Goal: Transaction & Acquisition: Book appointment/travel/reservation

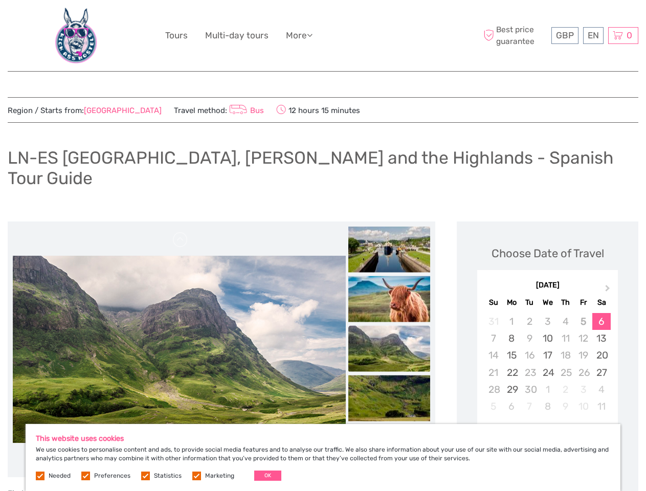
click at [323, 36] on ul "Tours Multi-day tours More Travel Articles Back to Hotel Travel Articles Back t…" at bounding box center [246, 35] width 163 height 15
click at [300, 35] on link "More" at bounding box center [299, 35] width 27 height 15
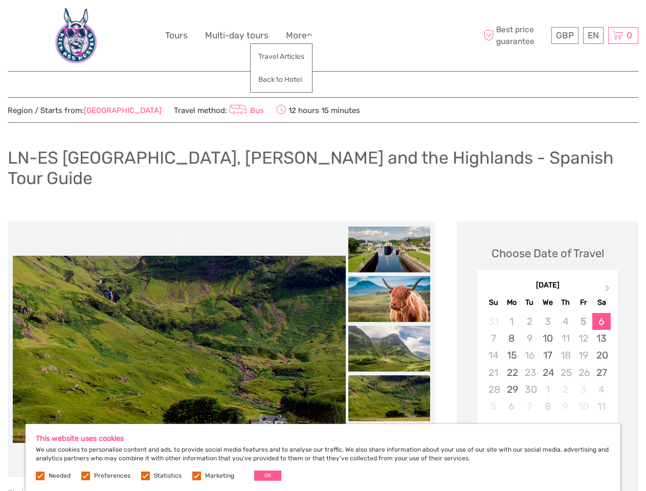
click at [313, 35] on icon at bounding box center [310, 35] width 6 height 9
click at [565, 35] on span "GBP" at bounding box center [565, 35] width 18 height 10
click at [593, 35] on div "EN English Español Deutsch" at bounding box center [593, 35] width 20 height 17
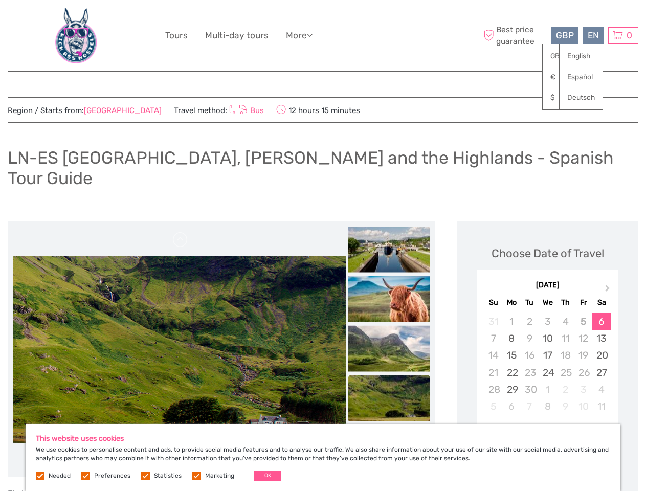
click at [623, 35] on div "0 Items Total £0.00 Checkout The shopping cart is empty." at bounding box center [623, 35] width 30 height 17
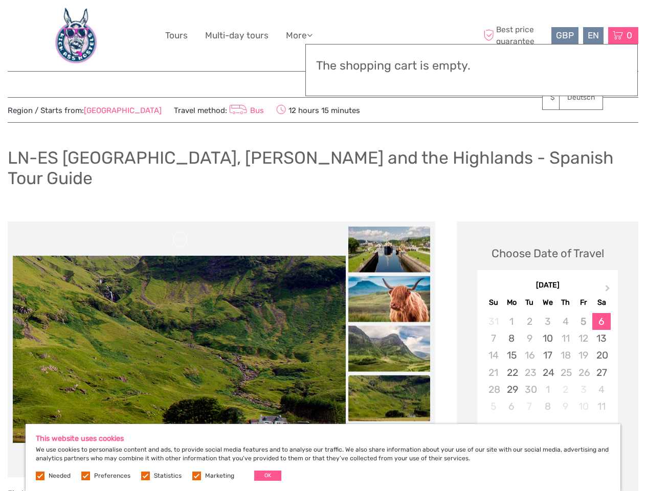
click at [179, 328] on img at bounding box center [179, 349] width 333 height 187
click at [181, 232] on link at bounding box center [180, 240] width 16 height 16
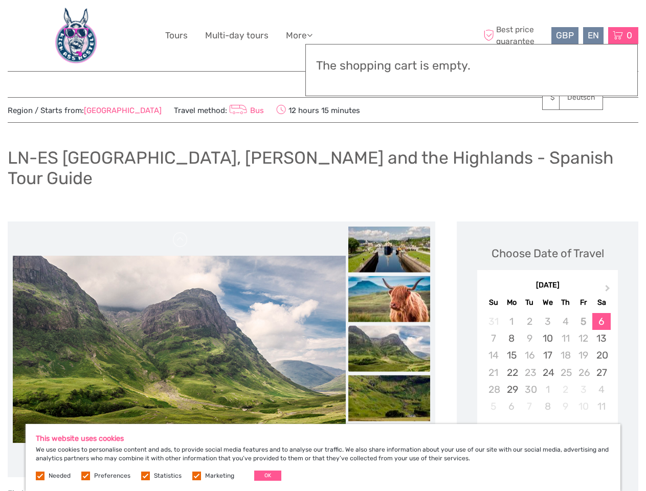
click at [389, 80] on div "Items Total £0.00 Checkout The shopping cart is empty." at bounding box center [471, 70] width 332 height 52
